Goal: Find specific page/section: Find specific page/section

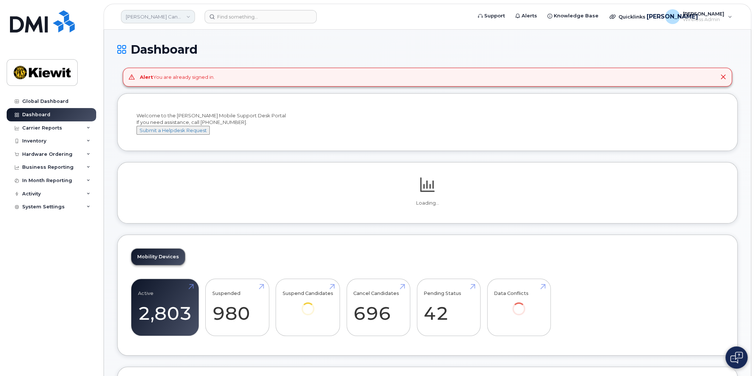
click at [167, 13] on link "[PERSON_NAME] Canada Inc" at bounding box center [158, 16] width 74 height 13
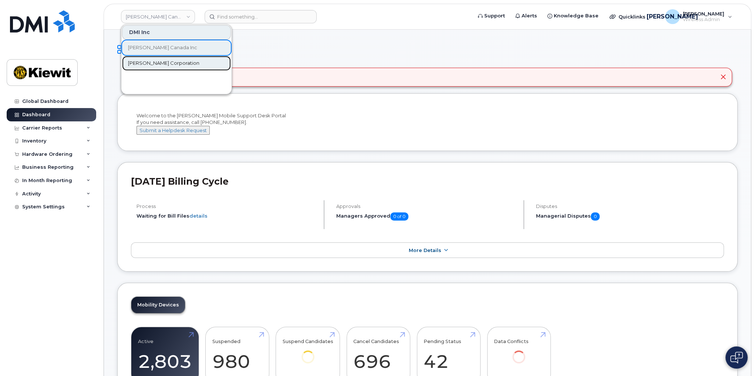
click at [144, 60] on span "[PERSON_NAME] Corporation" at bounding box center [163, 63] width 71 height 7
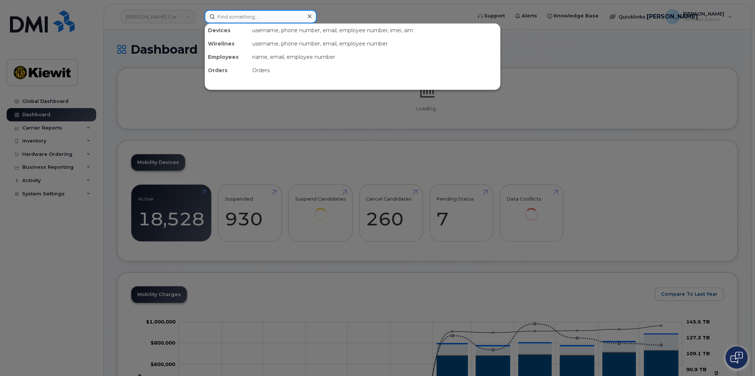
click at [246, 19] on input at bounding box center [261, 16] width 112 height 13
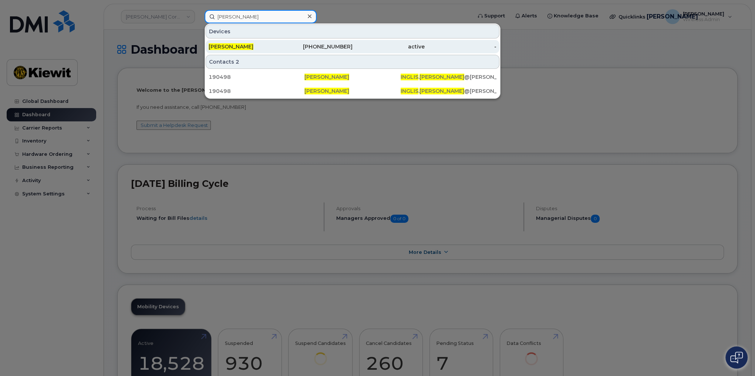
type input "Chris Inglis"
click at [250, 46] on div "Chris Inglis" at bounding box center [245, 46] width 72 height 7
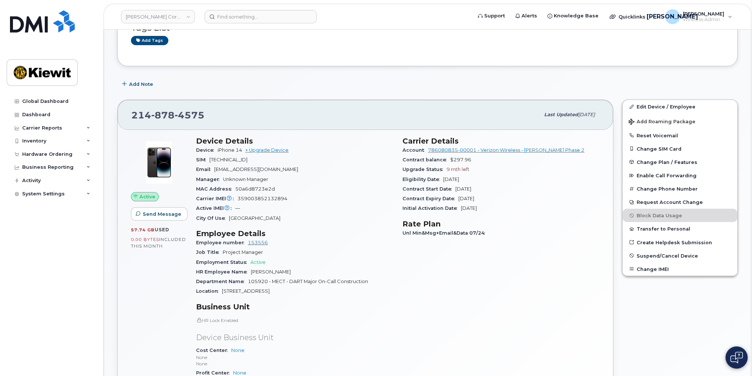
scroll to position [89, 0]
